Goal: Navigation & Orientation: Go to known website

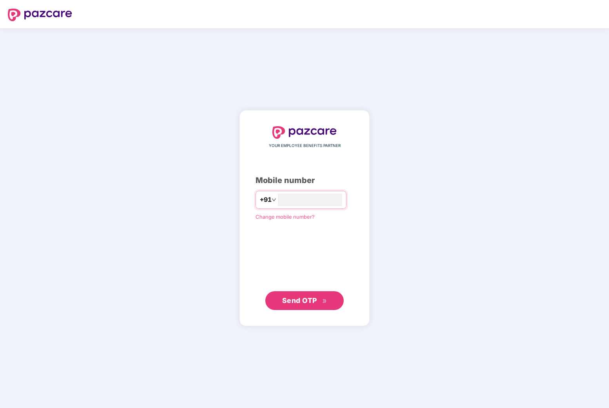
type input "**********"
click at [309, 299] on span "Send OTP" at bounding box center [299, 300] width 35 height 8
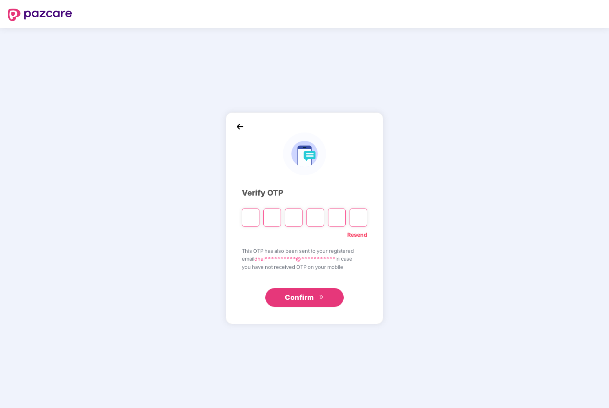
type input "*"
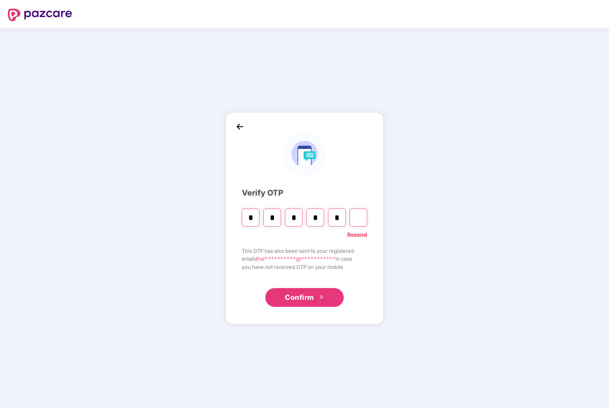
type input "*"
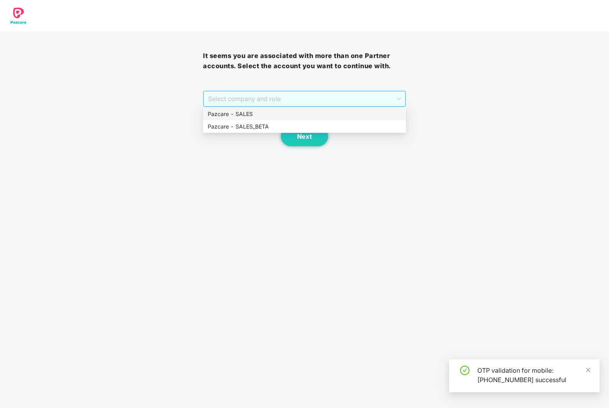
click at [364, 98] on span "Select company and role" at bounding box center [304, 98] width 193 height 15
click at [299, 115] on div "Pazcare - SALES" at bounding box center [305, 114] width 194 height 9
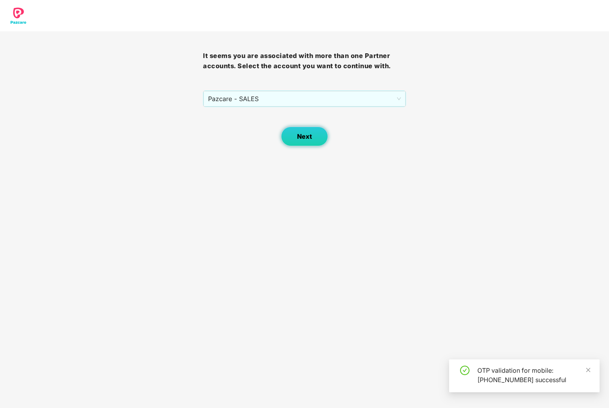
click at [288, 140] on button "Next" at bounding box center [304, 137] width 47 height 20
